Goal: Task Accomplishment & Management: Complete application form

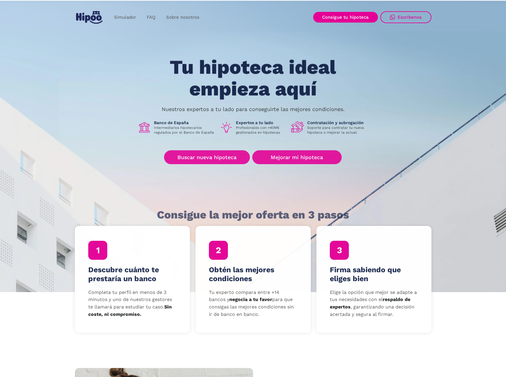
click at [90, 16] on img "home" at bounding box center [89, 17] width 26 height 13
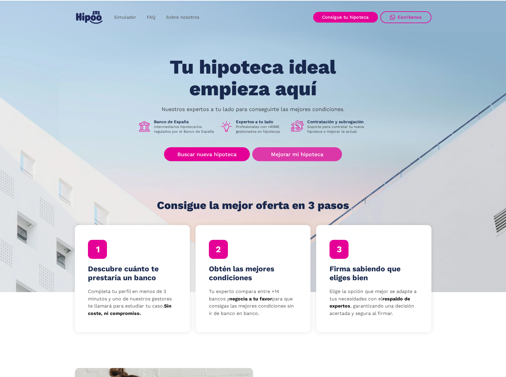
click at [309, 157] on link "Mejorar mi hipoteca" at bounding box center [296, 154] width 89 height 14
